Goal: Find specific page/section: Find specific page/section

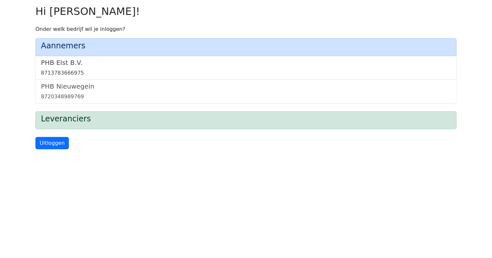
click at [61, 71] on div "8713783666975" at bounding box center [246, 73] width 410 height 8
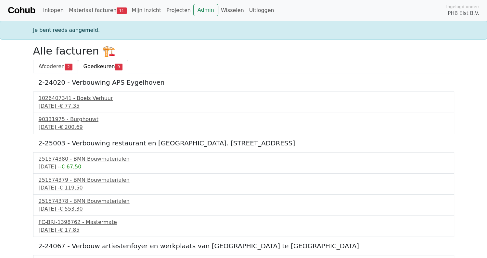
click at [53, 65] on span "Afcoderen" at bounding box center [52, 66] width 26 height 6
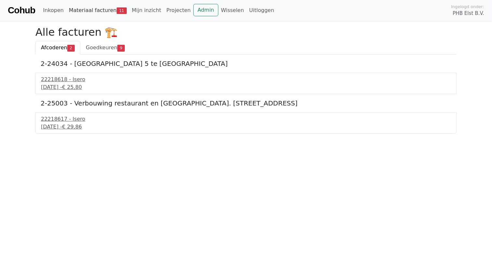
click at [86, 7] on link "Materiaal facturen 11" at bounding box center [97, 10] width 63 height 13
